Goal: Task Accomplishment & Management: Complete application form

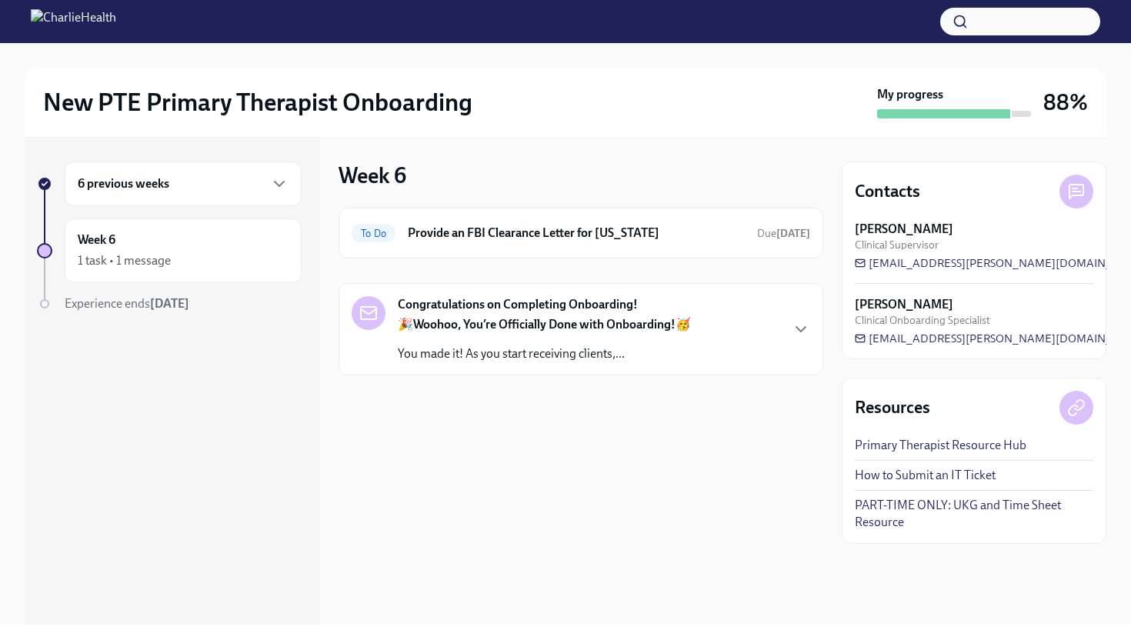
click at [576, 328] on strong "Woohoo, You’re Officially Done with Onboarding!" at bounding box center [544, 324] width 262 height 15
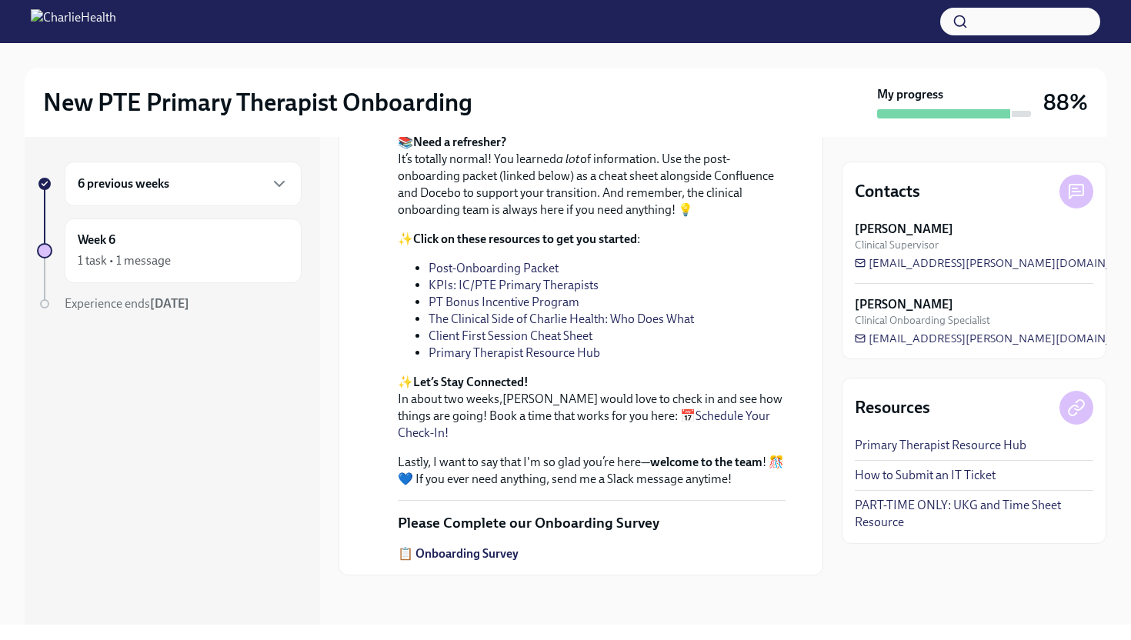
scroll to position [492, 0]
click at [453, 555] on strong "📋 Onboarding Survey" at bounding box center [458, 553] width 121 height 15
click at [154, 265] on div "1 task • 1 message" at bounding box center [124, 260] width 93 height 17
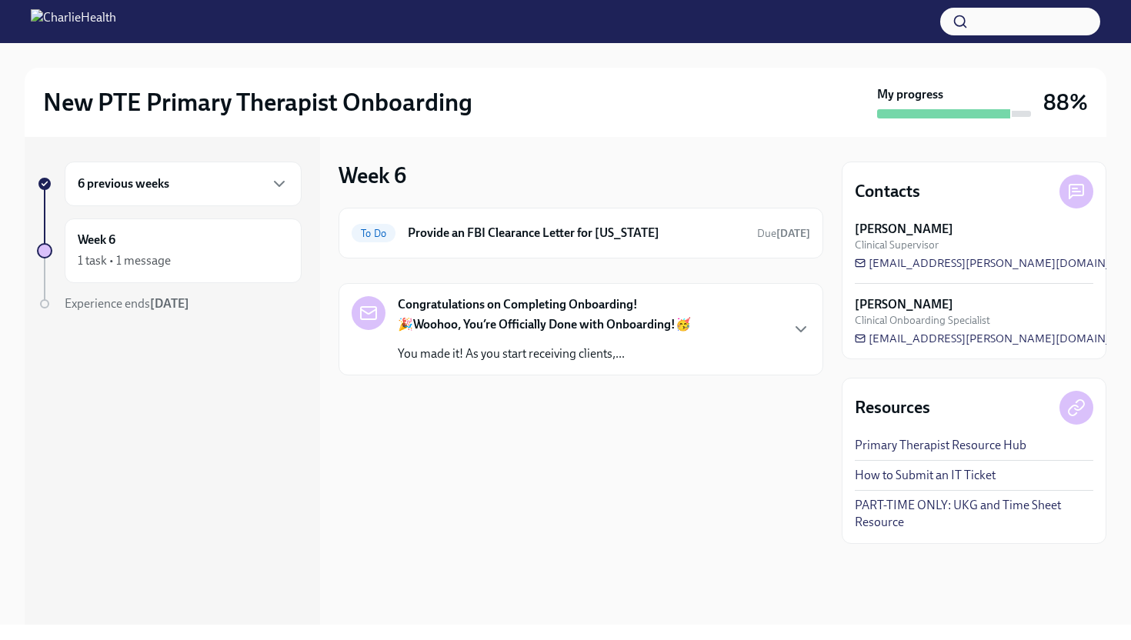
click at [600, 324] on strong "Woohoo, You’re Officially Done with Onboarding!" at bounding box center [544, 324] width 262 height 15
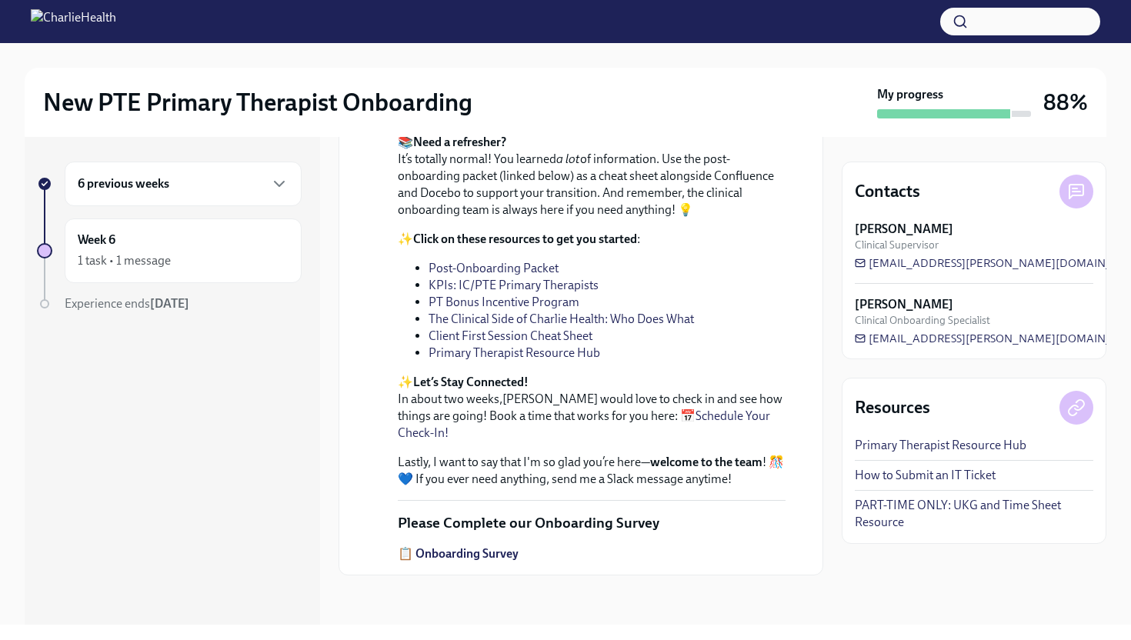
scroll to position [415, 0]
click at [711, 440] on link "Schedule Your Check-In!" at bounding box center [584, 424] width 372 height 32
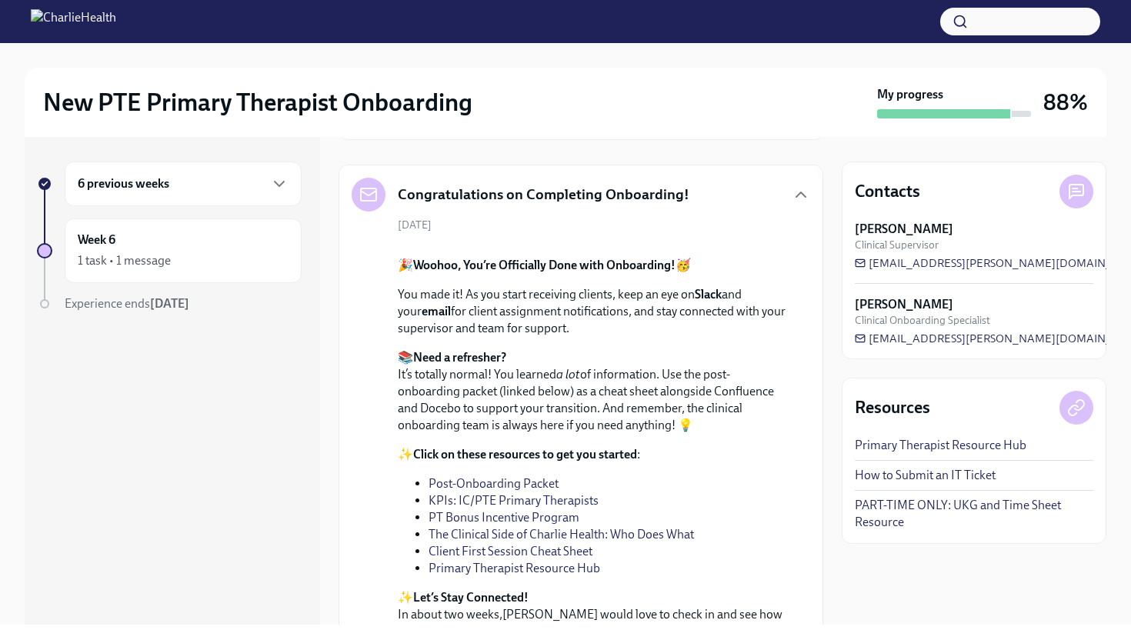
scroll to position [115, 0]
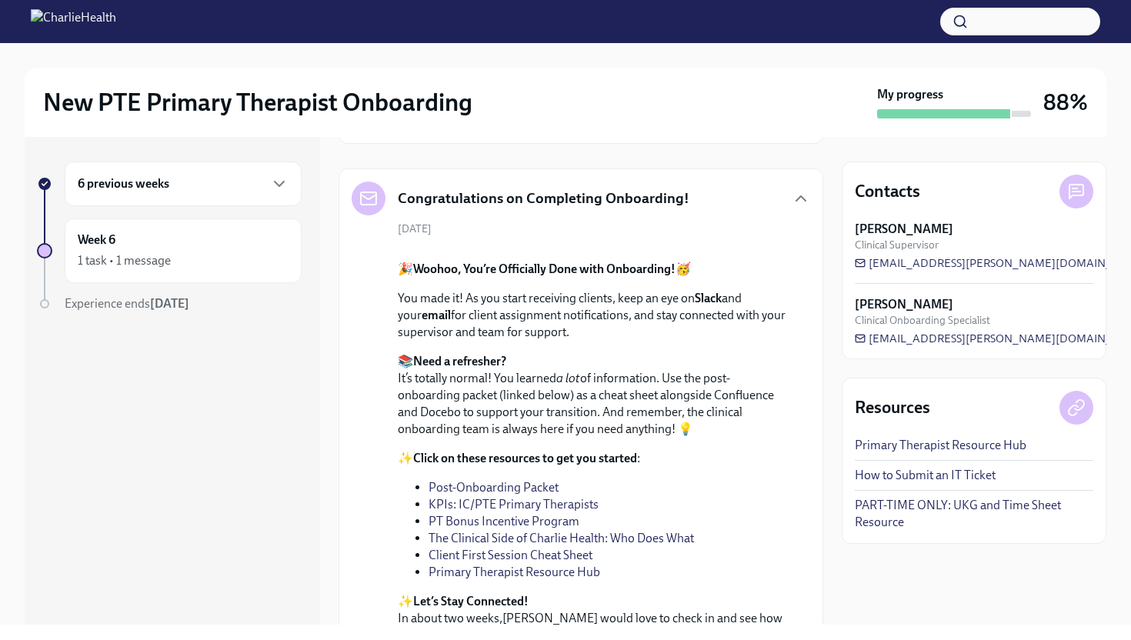
click at [291, 185] on div "6 previous weeks" at bounding box center [183, 184] width 237 height 45
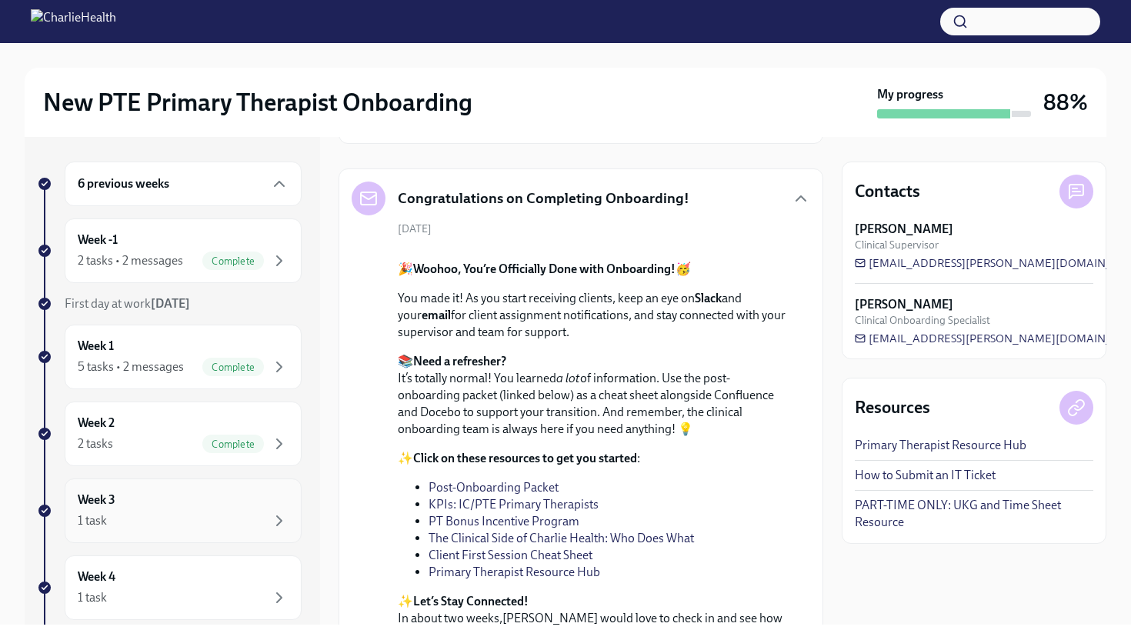
click at [233, 526] on div "1 task" at bounding box center [183, 521] width 211 height 18
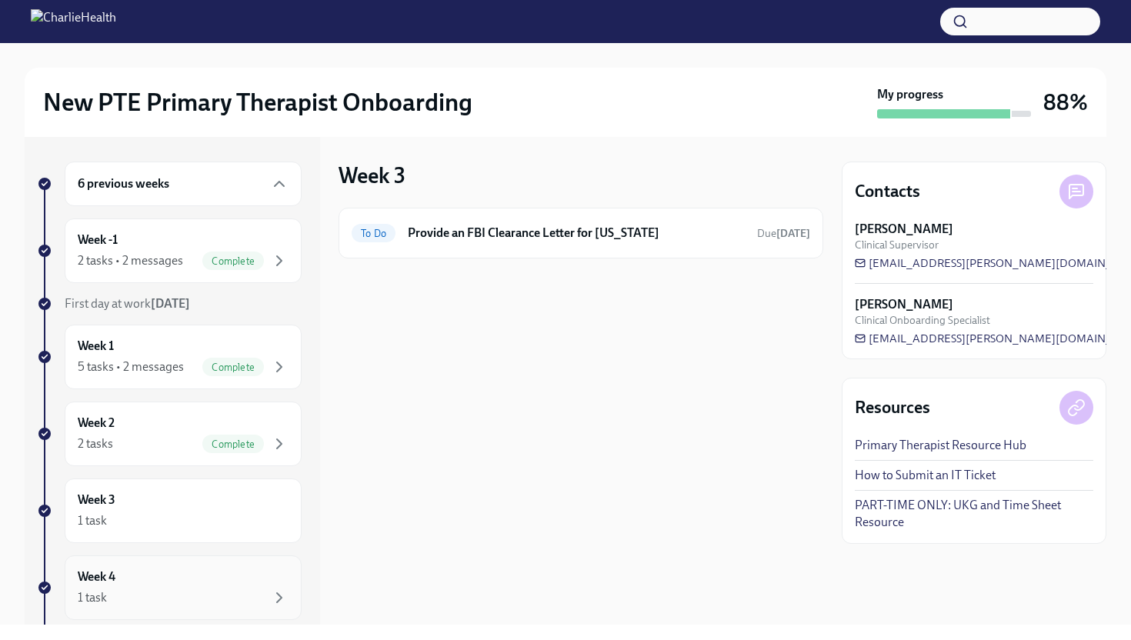
click at [228, 587] on div "Week 4 1 task" at bounding box center [183, 587] width 211 height 38
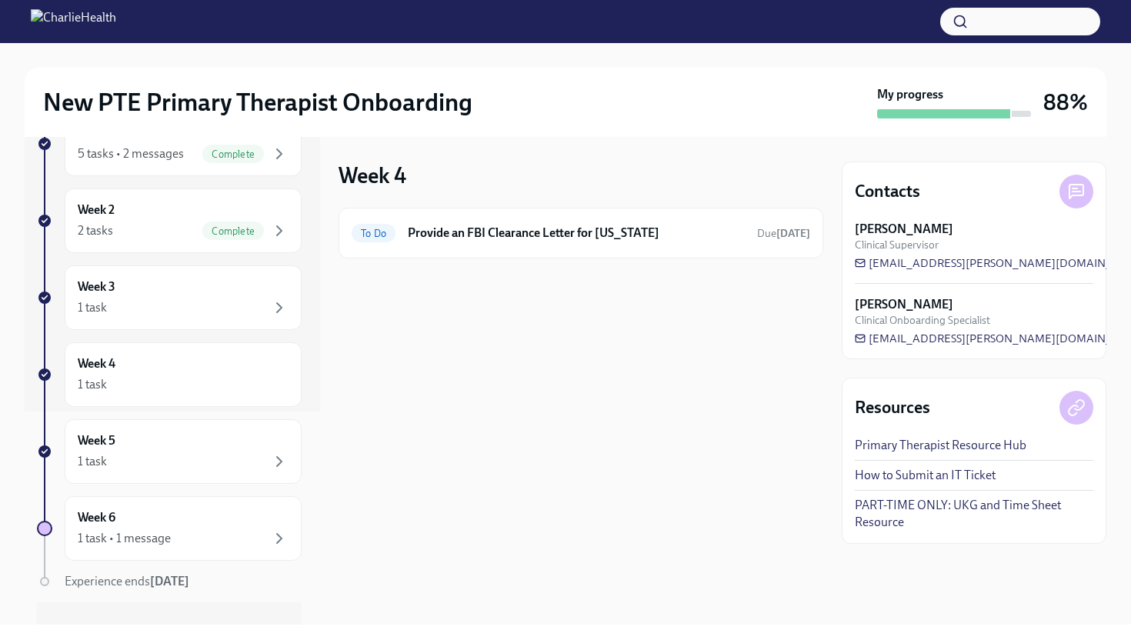
scroll to position [215, 0]
click at [235, 528] on div "1 task • 1 message" at bounding box center [183, 536] width 211 height 18
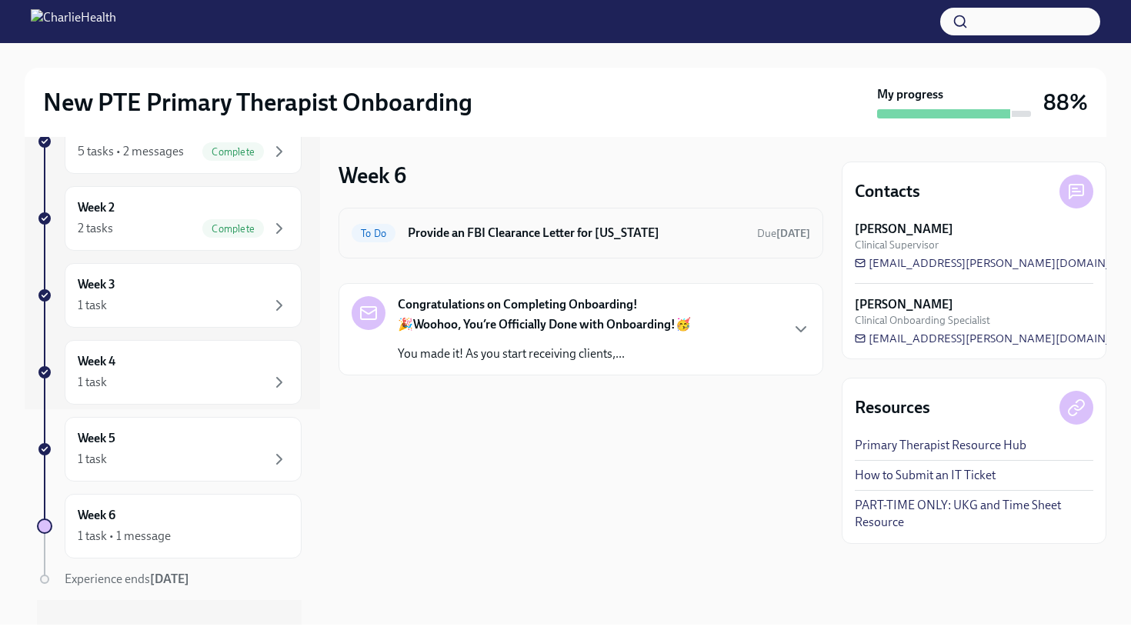
click at [632, 227] on h6 "Provide an FBI Clearance Letter for [US_STATE]" at bounding box center [576, 233] width 337 height 17
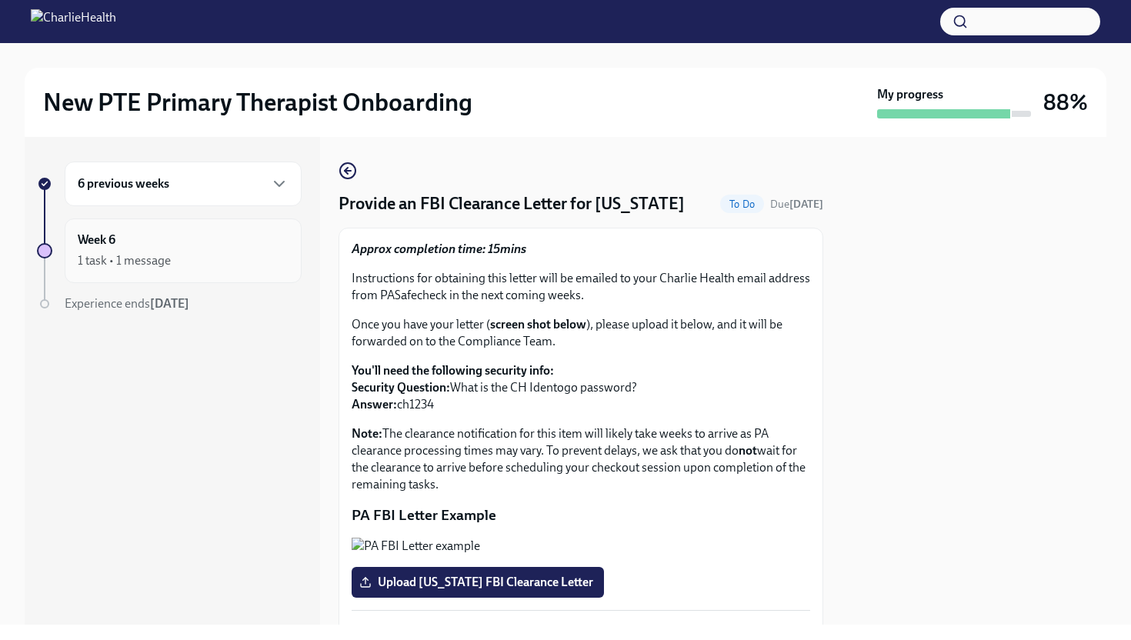
click at [126, 271] on div "Week 6 1 task • 1 message" at bounding box center [183, 250] width 237 height 65
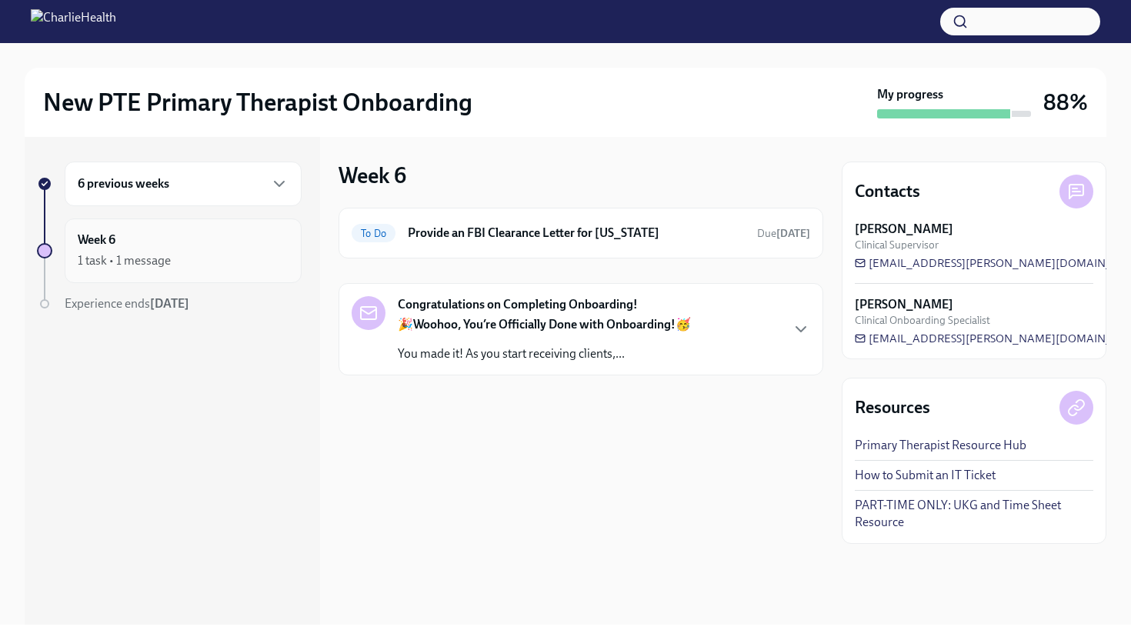
click at [143, 268] on div "1 task • 1 message" at bounding box center [124, 260] width 93 height 17
click at [704, 340] on div "Congratulations on Completing Onboarding! 🎉 [PERSON_NAME], You’re Officially Do…" at bounding box center [581, 329] width 458 height 66
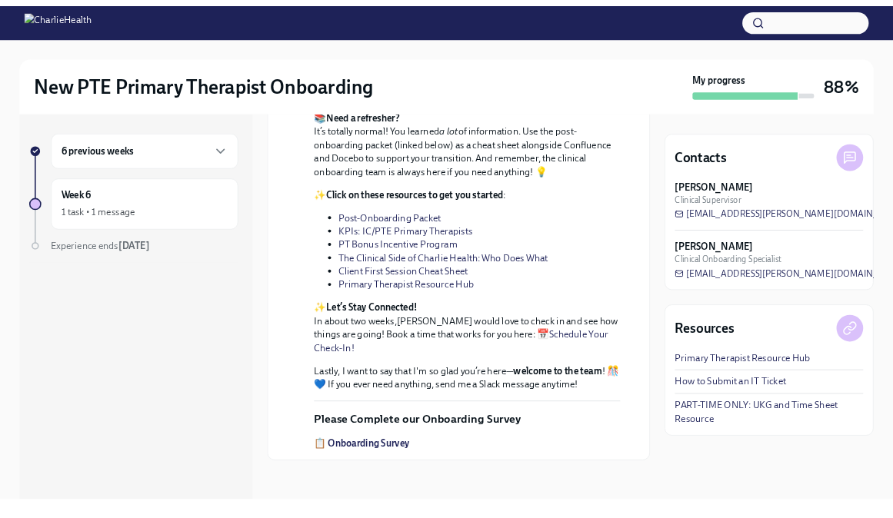
scroll to position [409, 0]
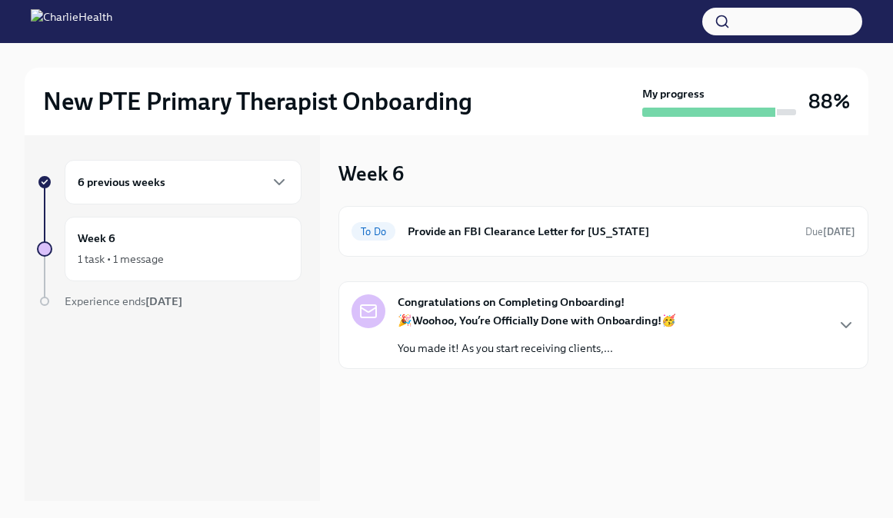
click at [622, 329] on div "🎉 Woohoo, You’re Officially Done with Onboarding! 🥳 You made it! As you start r…" at bounding box center [537, 334] width 278 height 43
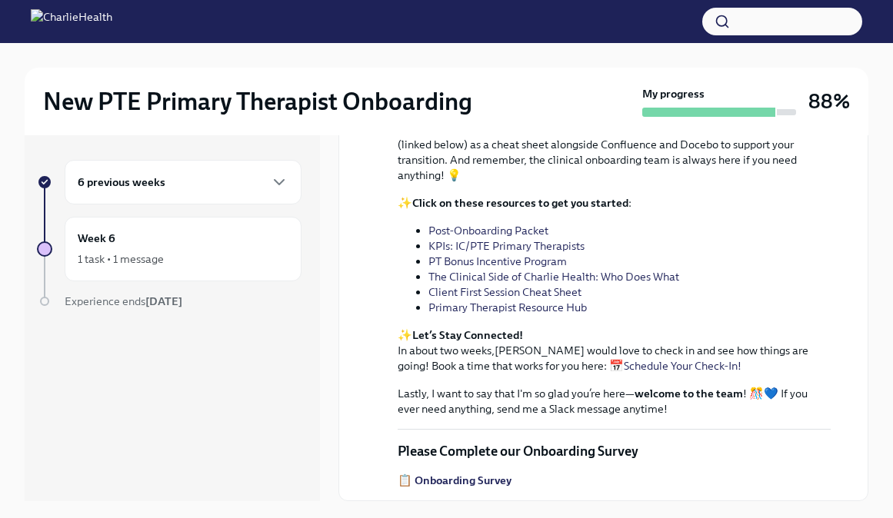
scroll to position [475, 0]
click at [548, 299] on link "Client First Session Cheat Sheet" at bounding box center [504, 292] width 153 height 14
